Goal: Information Seeking & Learning: Learn about a topic

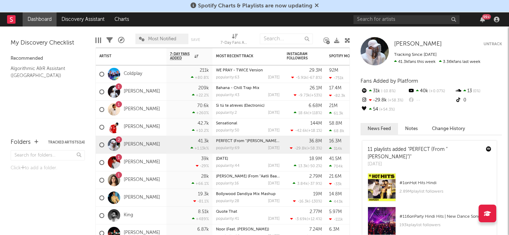
click at [316, 5] on icon at bounding box center [316, 5] width 4 height 6
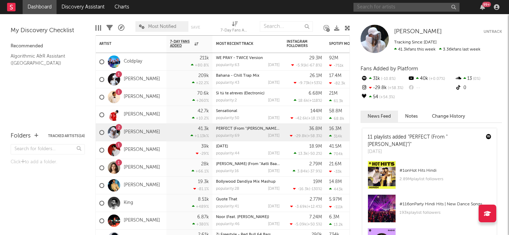
click at [387, 7] on input "text" at bounding box center [406, 7] width 106 height 9
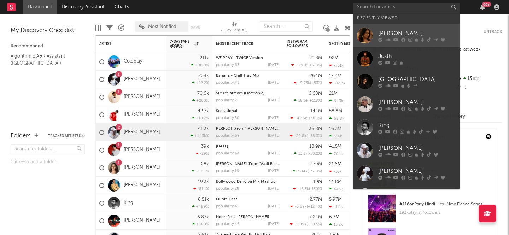
click at [395, 27] on link "[PERSON_NAME]" at bounding box center [406, 35] width 106 height 23
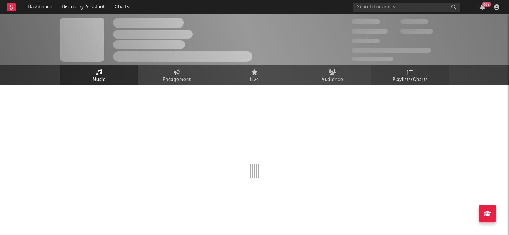
click at [395, 83] on span "Playlists/Charts" at bounding box center [409, 80] width 35 height 8
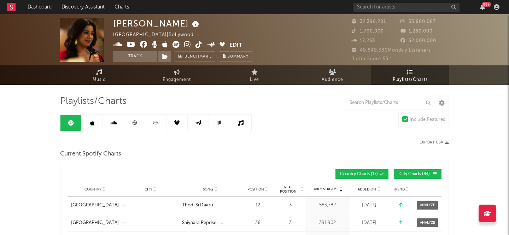
drag, startPoint x: 131, startPoint y: 127, endPoint x: 127, endPoint y: 127, distance: 3.9
click at [131, 127] on link at bounding box center [134, 123] width 21 height 16
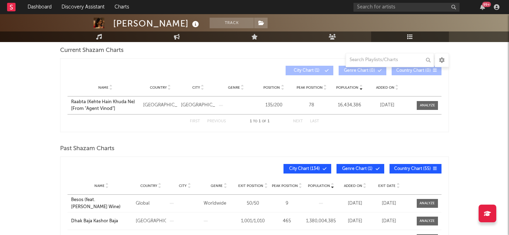
scroll to position [67, 0]
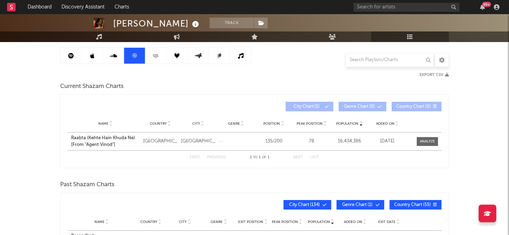
click at [108, 60] on link at bounding box center [113, 56] width 21 height 16
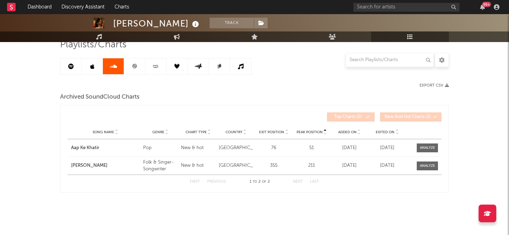
scroll to position [57, 0]
click at [94, 61] on link at bounding box center [92, 66] width 21 height 16
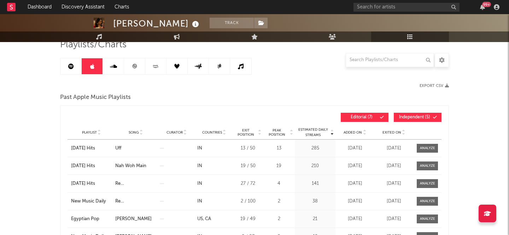
click at [154, 68] on icon at bounding box center [156, 66] width 8 height 5
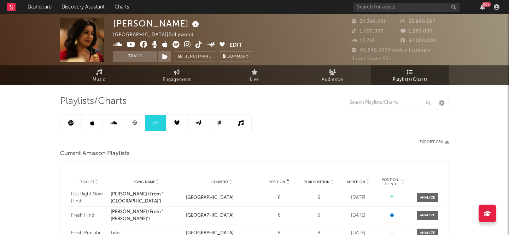
click at [74, 119] on link at bounding box center [70, 123] width 21 height 16
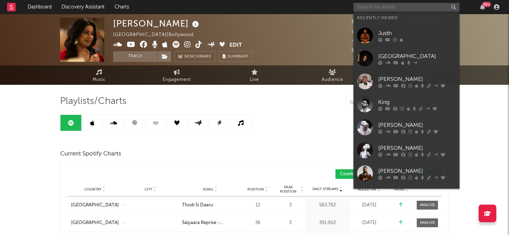
click at [400, 6] on input "text" at bounding box center [406, 7] width 106 height 9
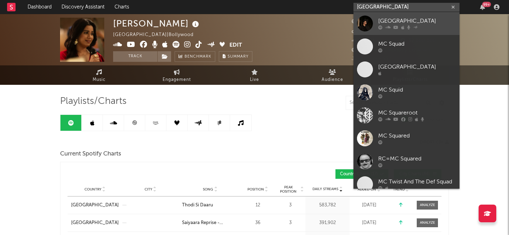
type input "[GEOGRAPHIC_DATA]"
click at [423, 17] on div "[GEOGRAPHIC_DATA]" at bounding box center [417, 21] width 78 height 8
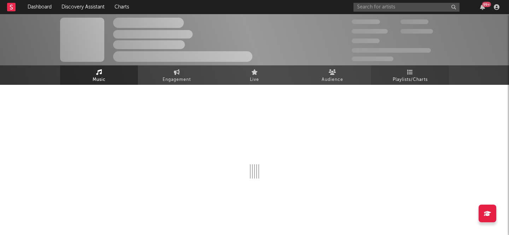
click at [415, 79] on span "Playlists/Charts" at bounding box center [409, 80] width 35 height 8
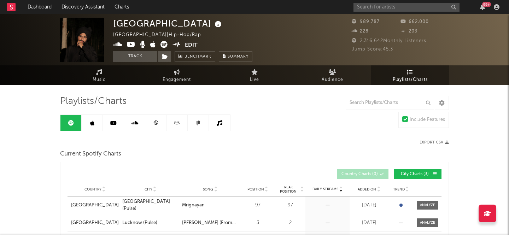
click at [156, 117] on link at bounding box center [155, 123] width 21 height 16
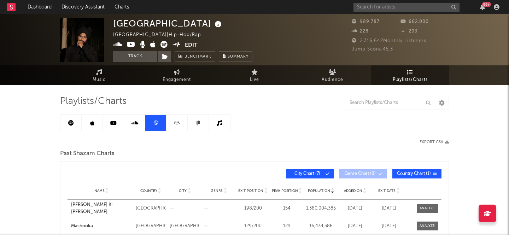
click at [116, 121] on icon at bounding box center [113, 123] width 6 height 6
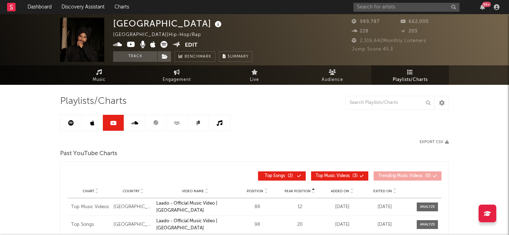
click at [94, 123] on icon at bounding box center [92, 123] width 4 height 6
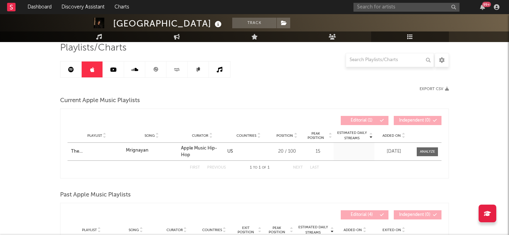
scroll to position [48, 0]
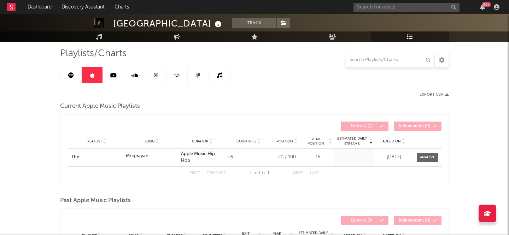
click at [64, 78] on link at bounding box center [70, 75] width 21 height 16
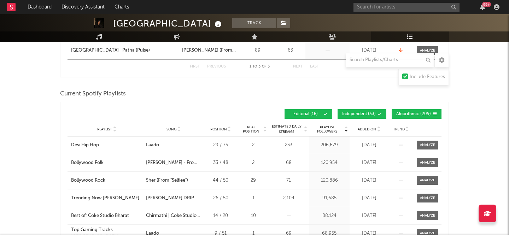
scroll to position [251, 0]
